Goal: Transaction & Acquisition: Book appointment/travel/reservation

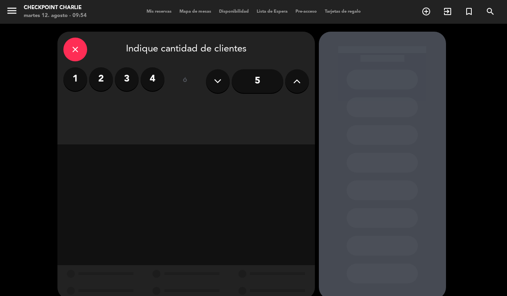
click at [99, 85] on label "2" at bounding box center [101, 79] width 24 height 24
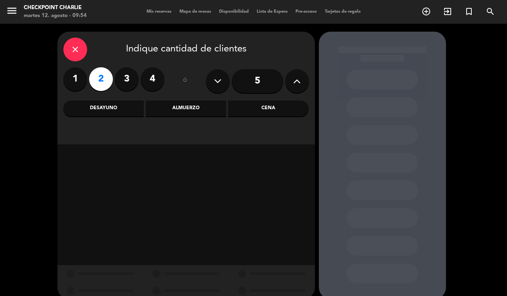
click at [202, 108] on div "Almuerzo" at bounding box center [186, 109] width 80 height 16
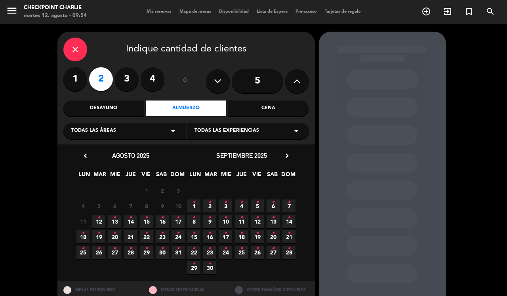
click at [98, 216] on icon "•" at bounding box center [98, 217] width 3 height 13
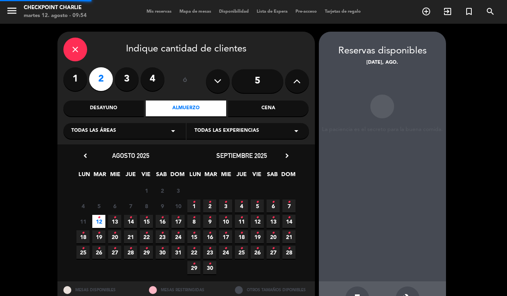
scroll to position [26, 0]
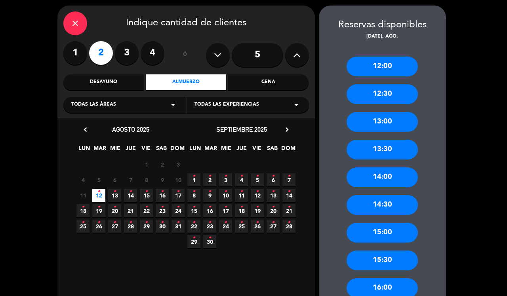
click at [402, 116] on div "13:00" at bounding box center [381, 122] width 71 height 20
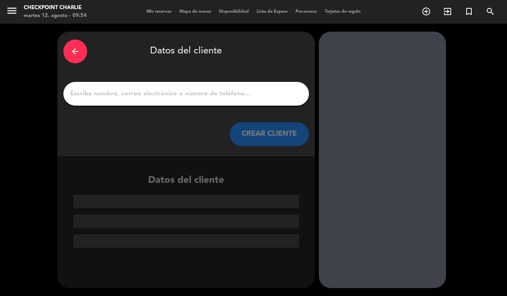
scroll to position [0, 0]
click at [261, 93] on input "1" at bounding box center [186, 93] width 234 height 11
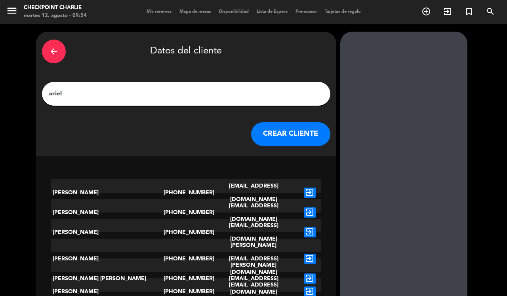
type input "[PERSON_NAME]"
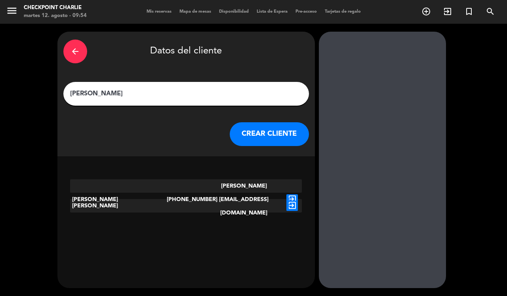
click at [294, 194] on icon "exit_to_app" at bounding box center [291, 199] width 11 height 10
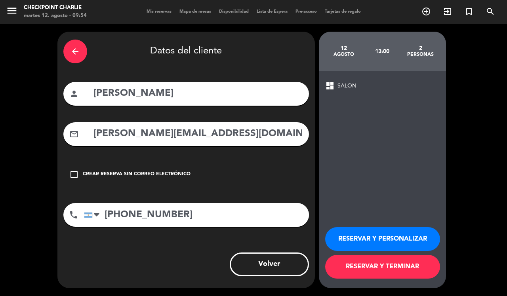
click at [137, 165] on div "check_box_outline_blank Crear reserva sin correo electrónico" at bounding box center [185, 175] width 245 height 24
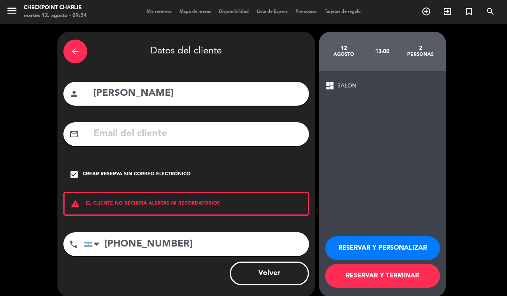
click at [395, 276] on button "RESERVAR Y TERMINAR" at bounding box center [382, 276] width 115 height 24
